Goal: Task Accomplishment & Management: Manage account settings

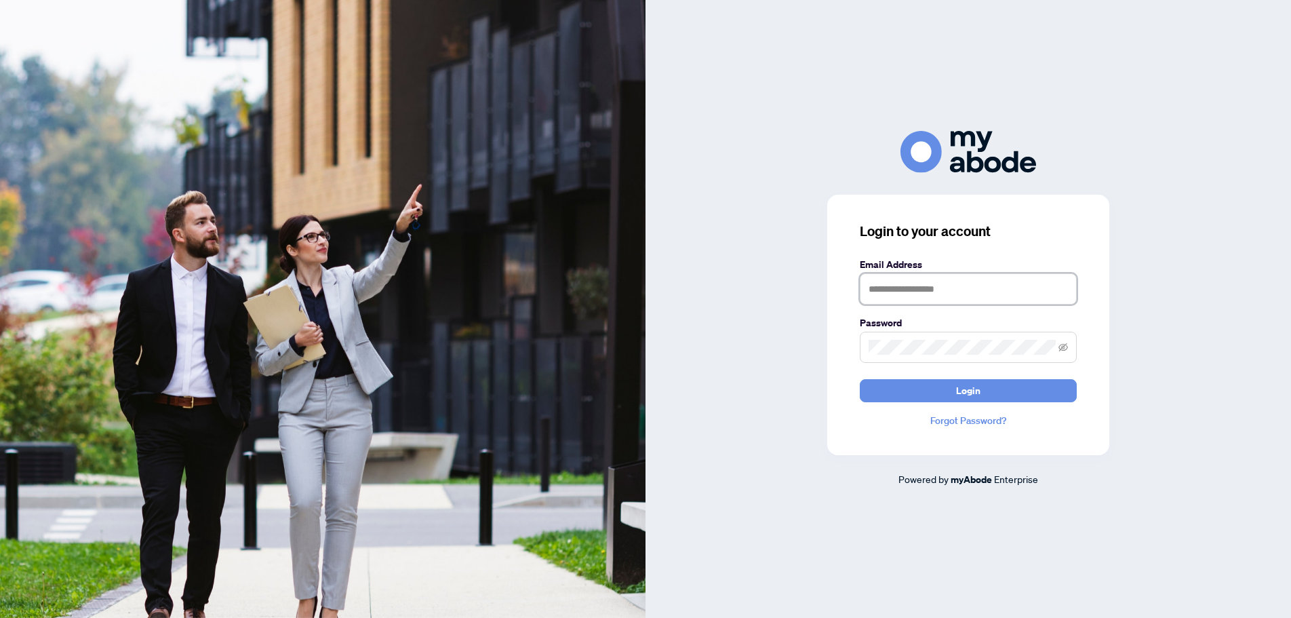
click at [960, 286] on input "text" at bounding box center [968, 288] width 217 height 31
type input "**********"
click at [860, 379] on button "Login" at bounding box center [968, 390] width 217 height 23
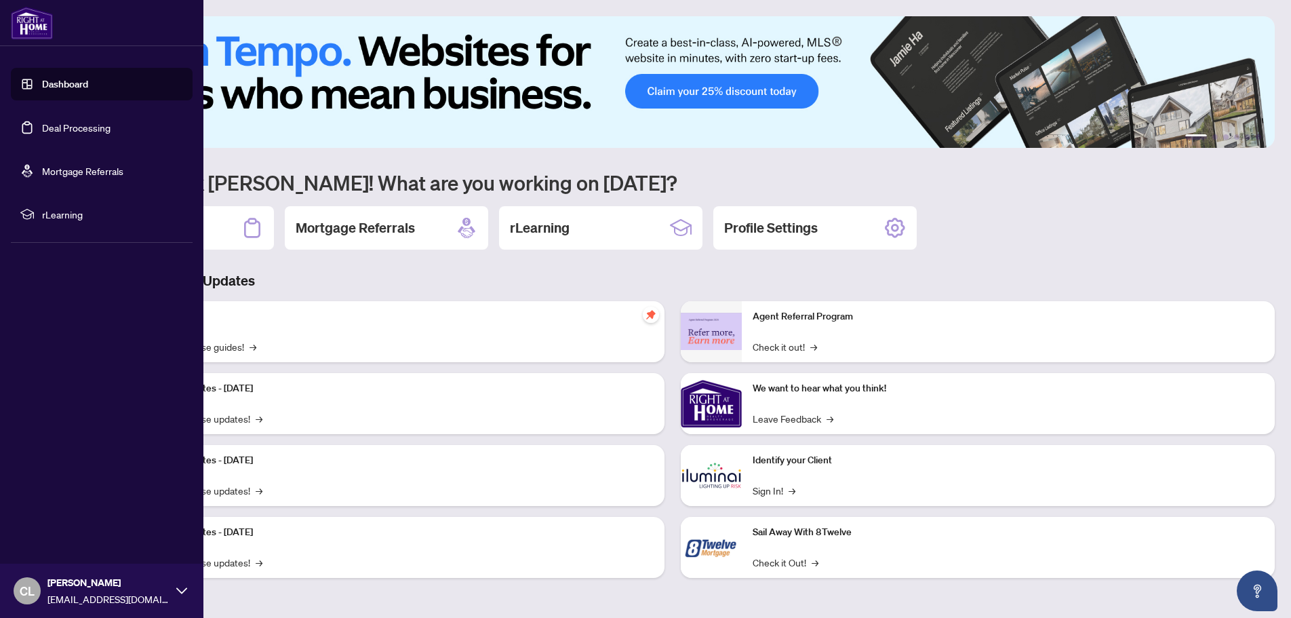
click at [57, 128] on link "Deal Processing" at bounding box center [76, 127] width 68 height 12
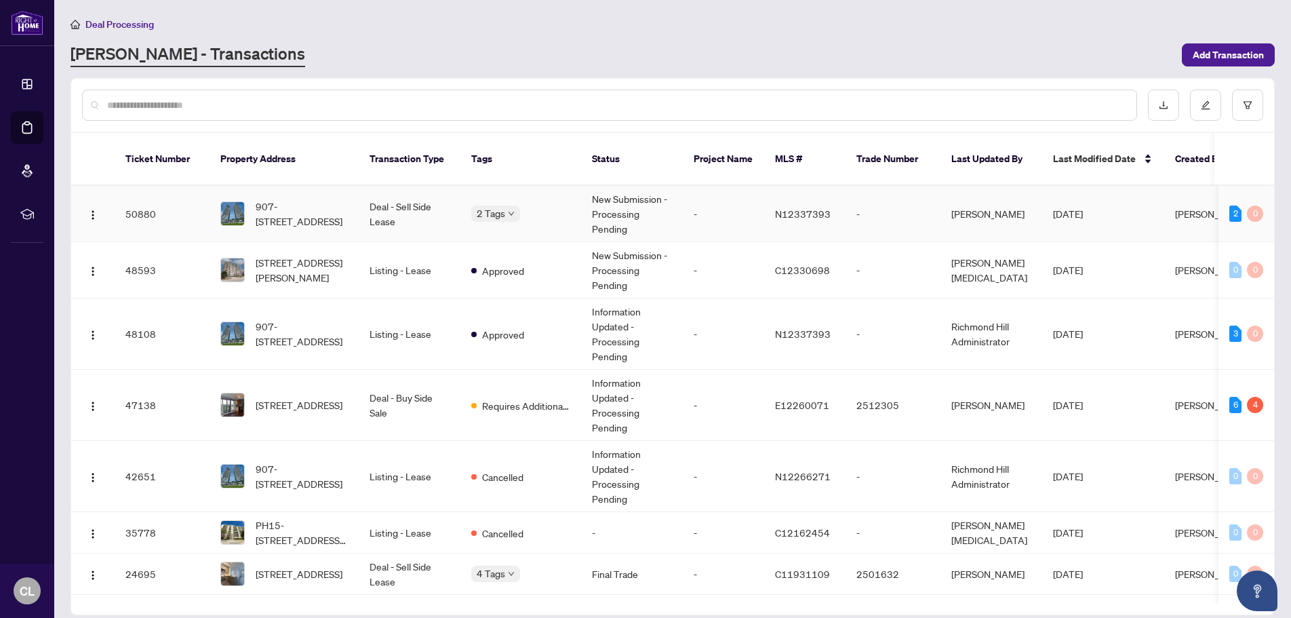
click at [687, 203] on td "-" at bounding box center [723, 214] width 81 height 56
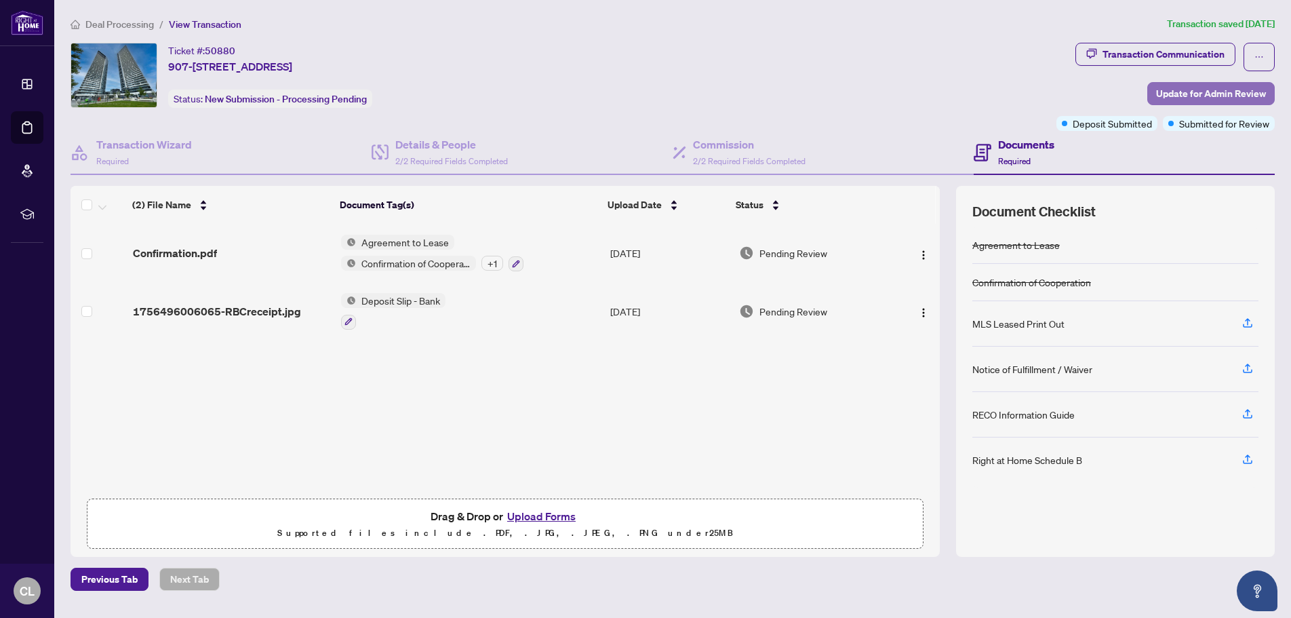
click at [1202, 94] on span "Update for Admin Review" at bounding box center [1211, 94] width 110 height 22
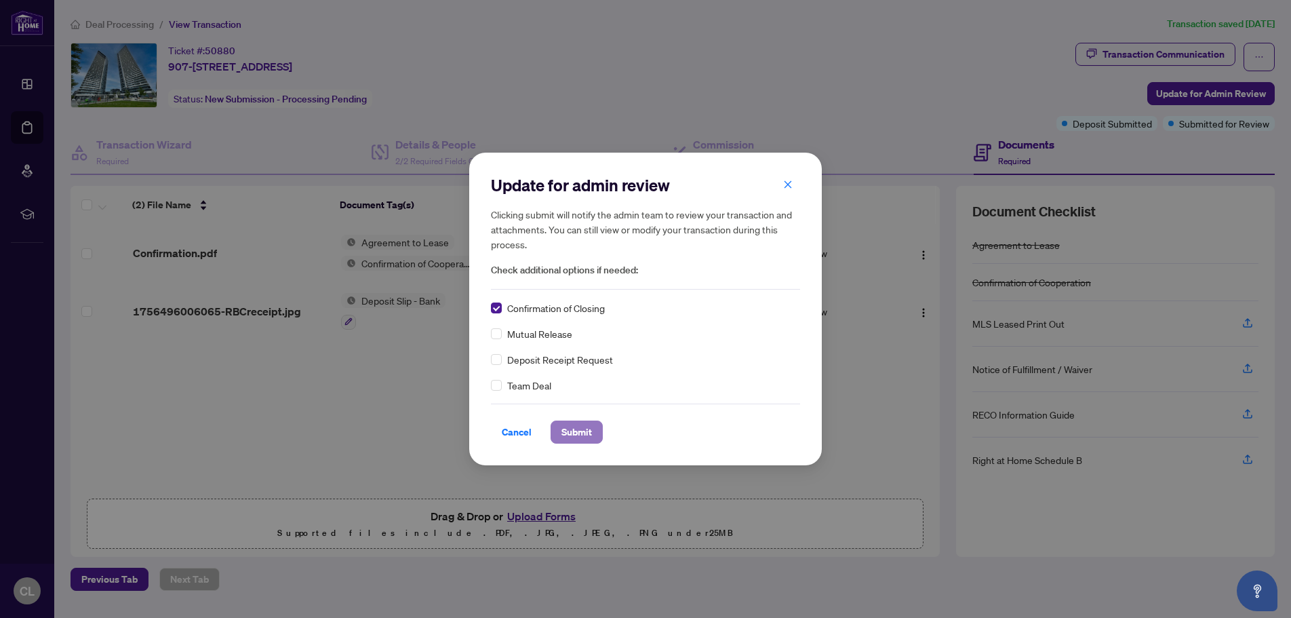
click at [576, 435] on span "Submit" at bounding box center [577, 432] width 31 height 22
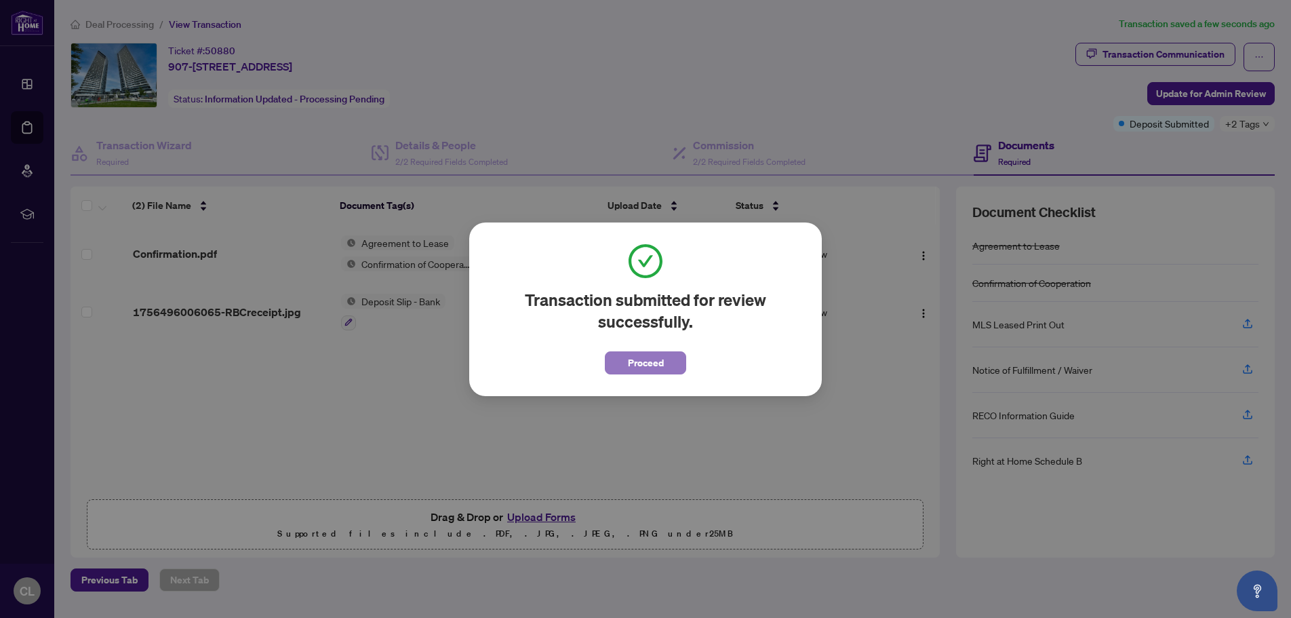
click at [638, 359] on span "Proceed" at bounding box center [646, 363] width 36 height 22
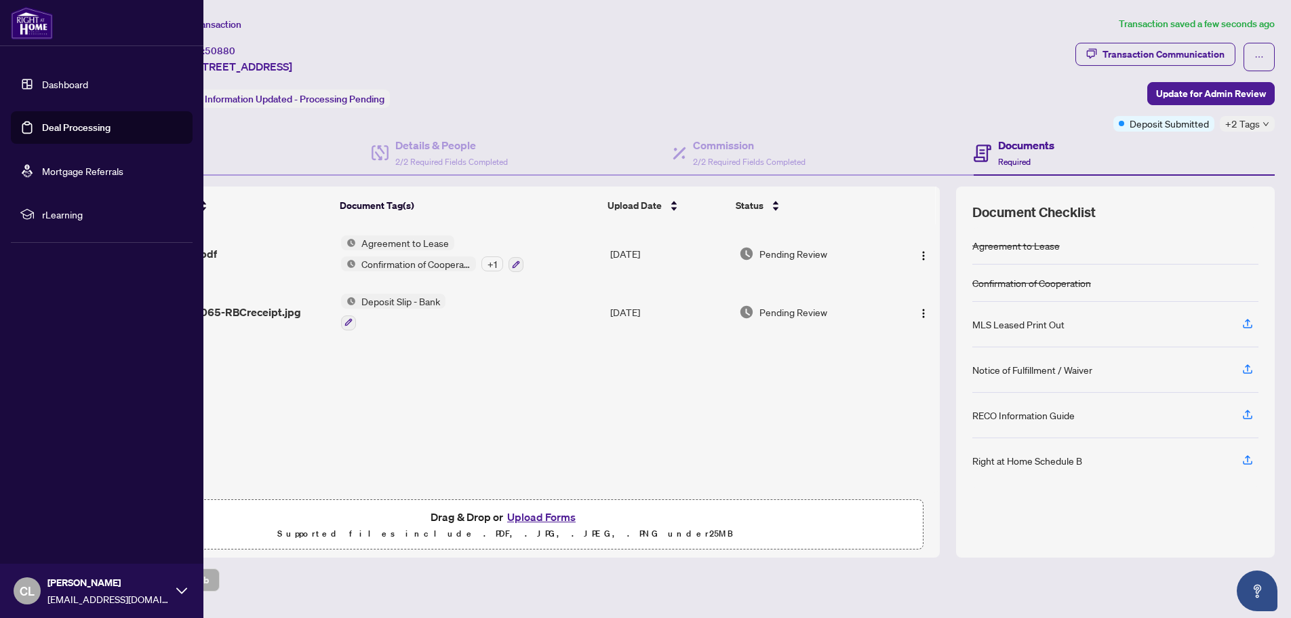
click at [77, 128] on link "Deal Processing" at bounding box center [76, 127] width 68 height 12
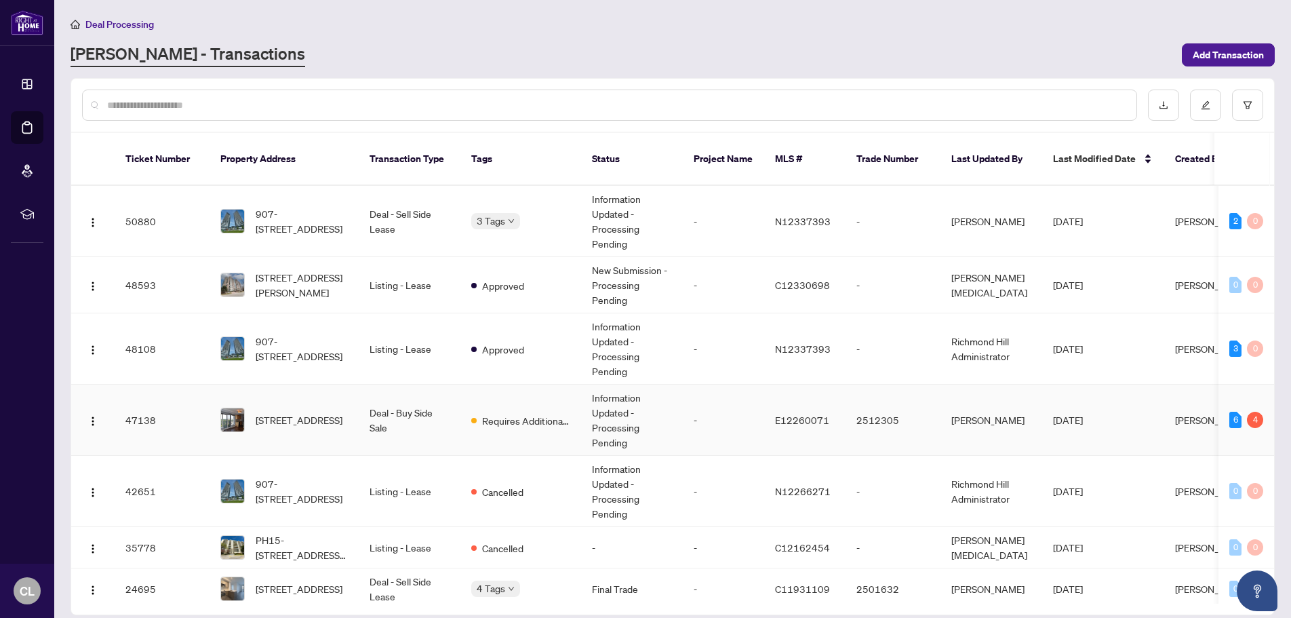
click at [406, 414] on td "Deal - Buy Side Sale" at bounding box center [410, 420] width 102 height 71
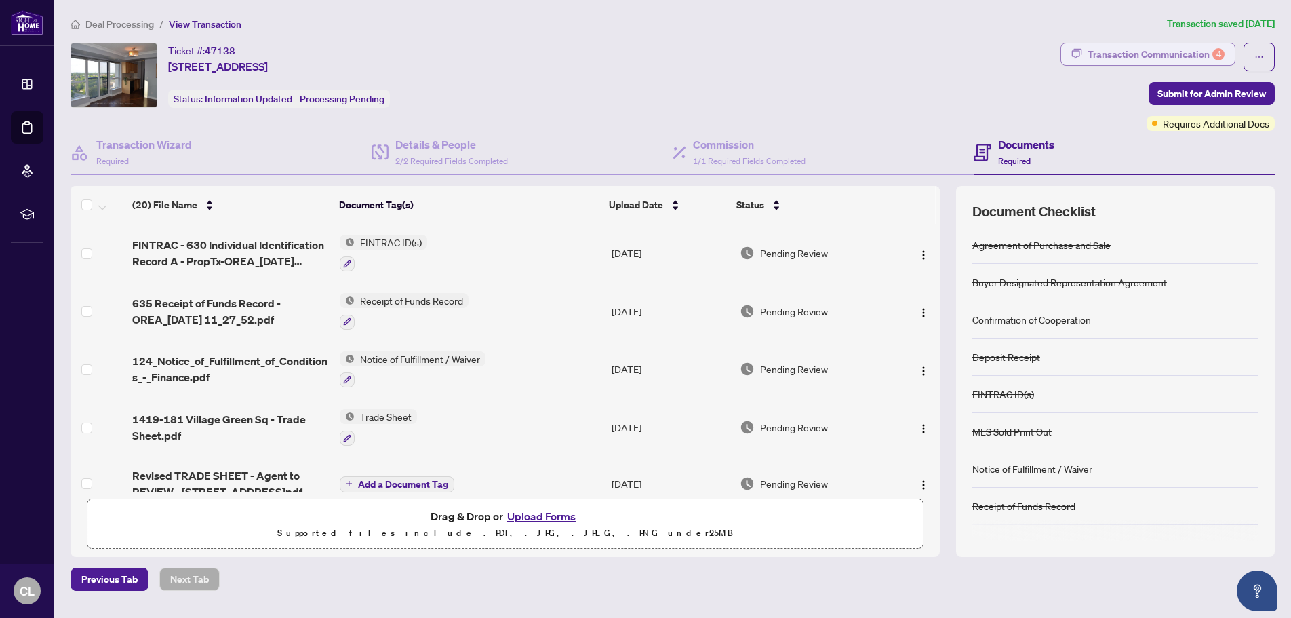
click at [1110, 54] on div "Transaction Communication 4" at bounding box center [1156, 54] width 137 height 22
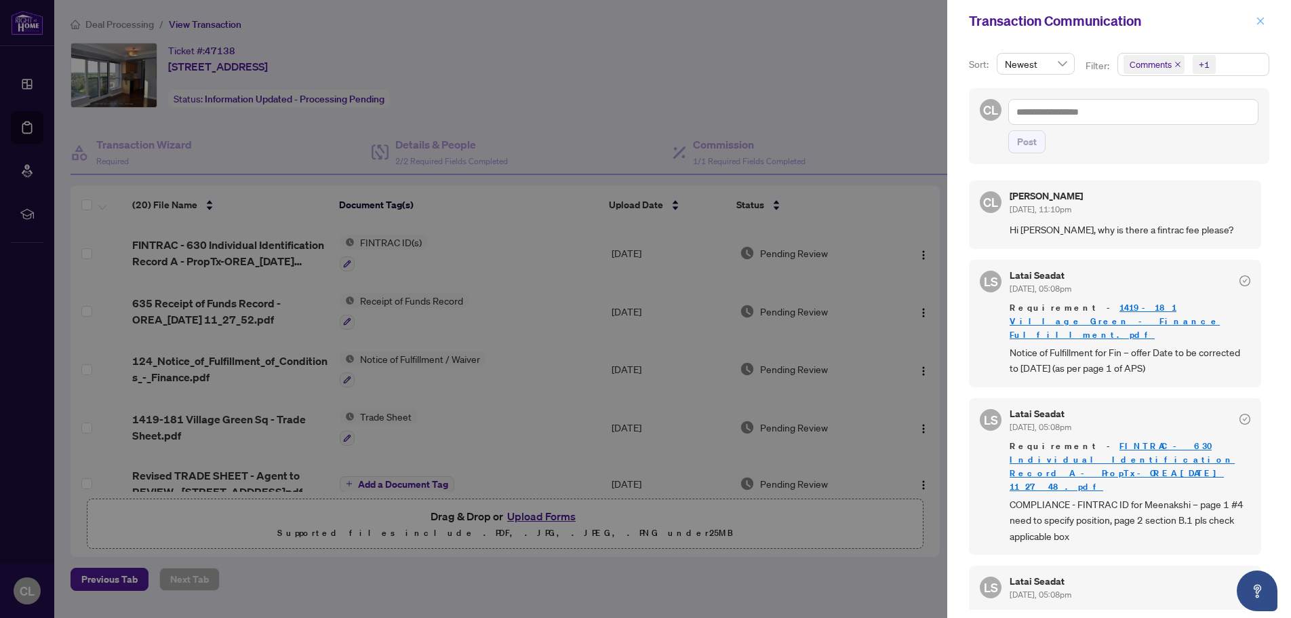
click at [1263, 19] on icon "close" at bounding box center [1260, 20] width 9 height 9
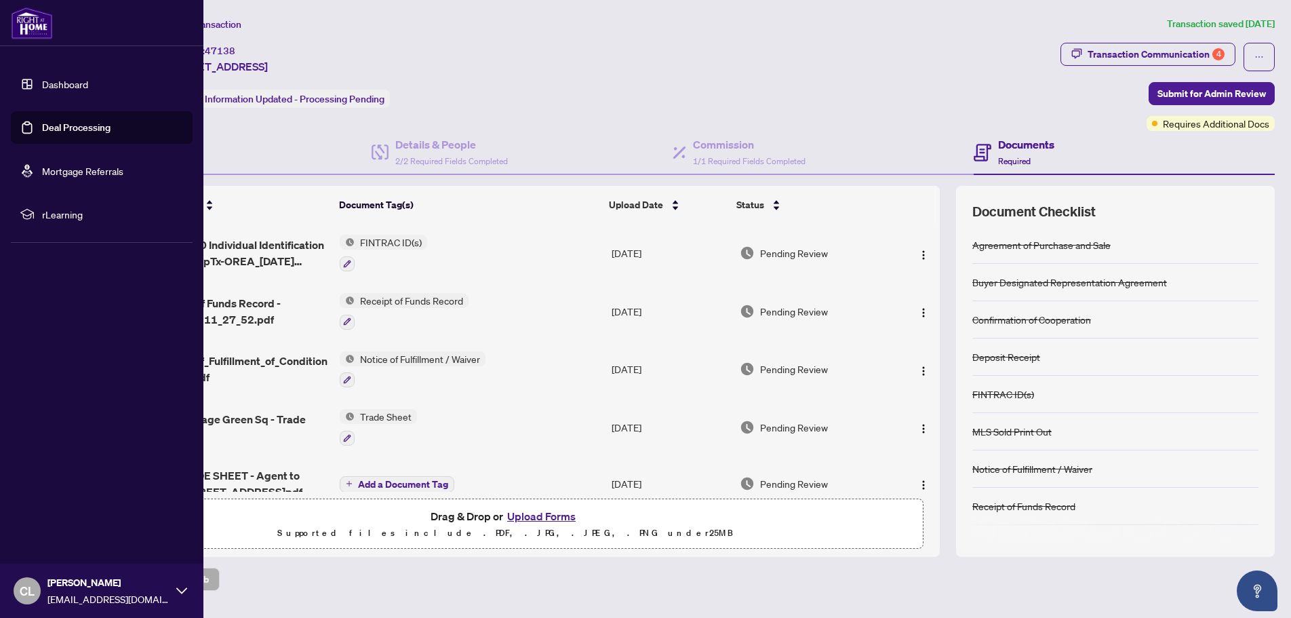
click at [79, 125] on link "Deal Processing" at bounding box center [76, 127] width 68 height 12
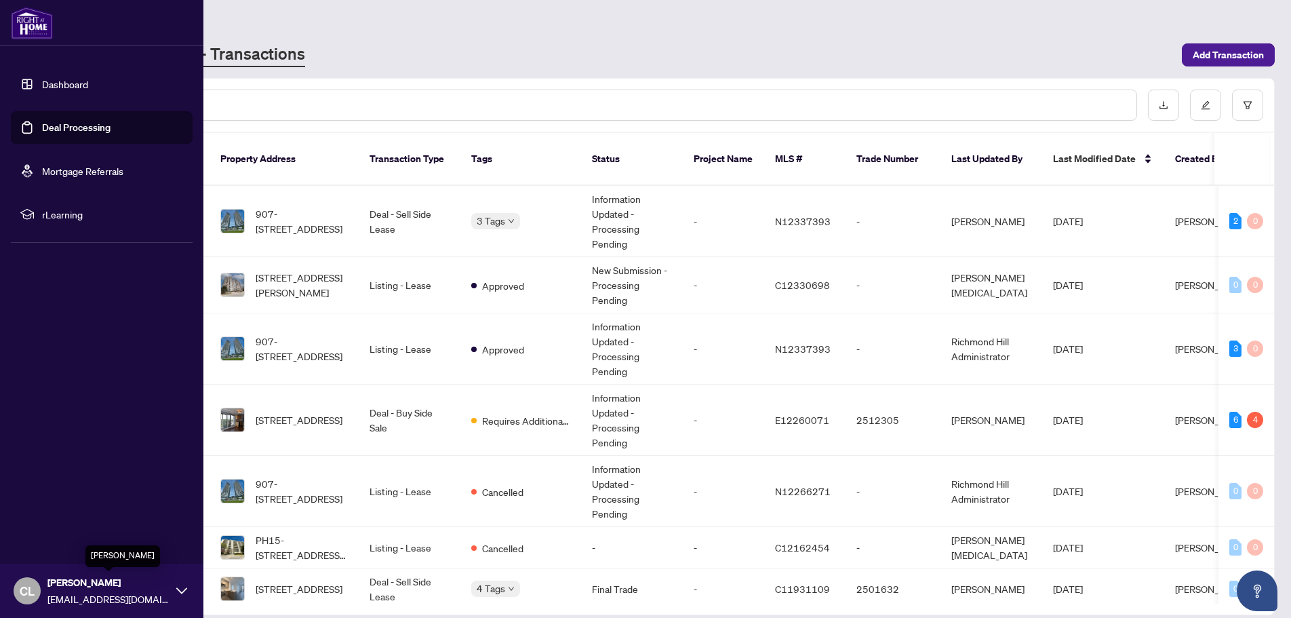
click at [64, 587] on span "[PERSON_NAME]" at bounding box center [108, 582] width 122 height 15
click at [62, 515] on span "Logout" at bounding box center [54, 510] width 31 height 22
